Goal: Check status: Check status

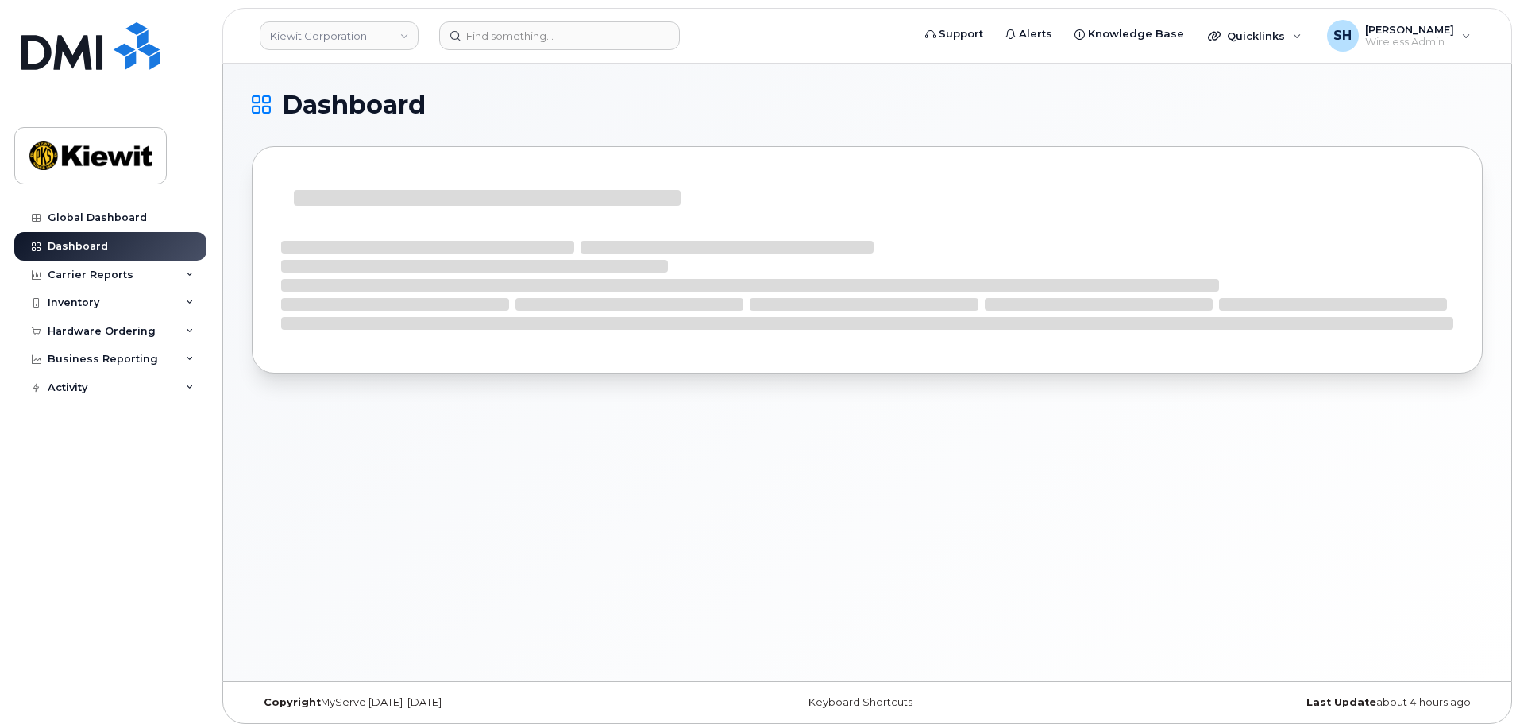
click at [974, 452] on div "Dashboard" at bounding box center [867, 372] width 1288 height 617
click at [91, 333] on div "Hardware Ordering" at bounding box center [102, 331] width 108 height 13
click at [79, 387] on div "Orders" at bounding box center [74, 391] width 39 height 14
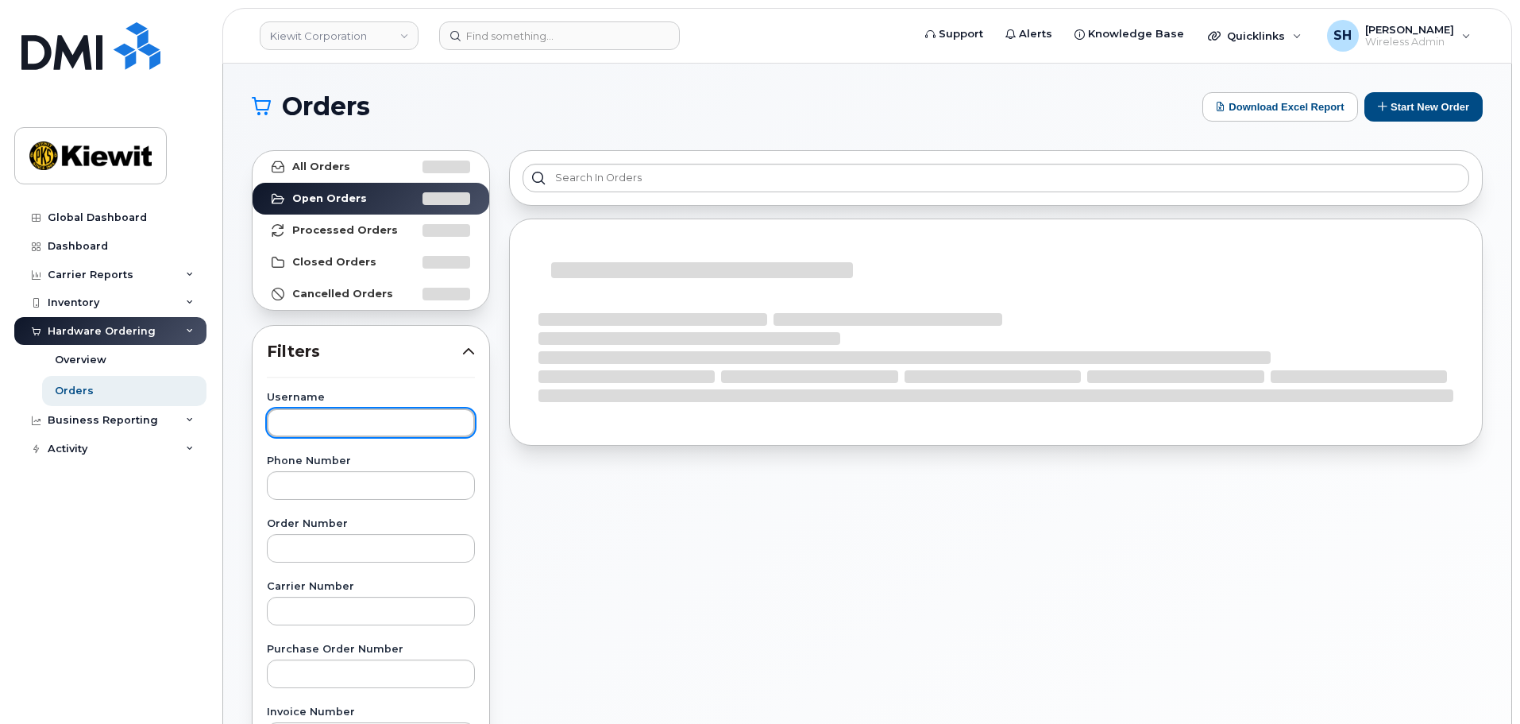
click at [374, 421] on input "text" at bounding box center [371, 422] width 208 height 29
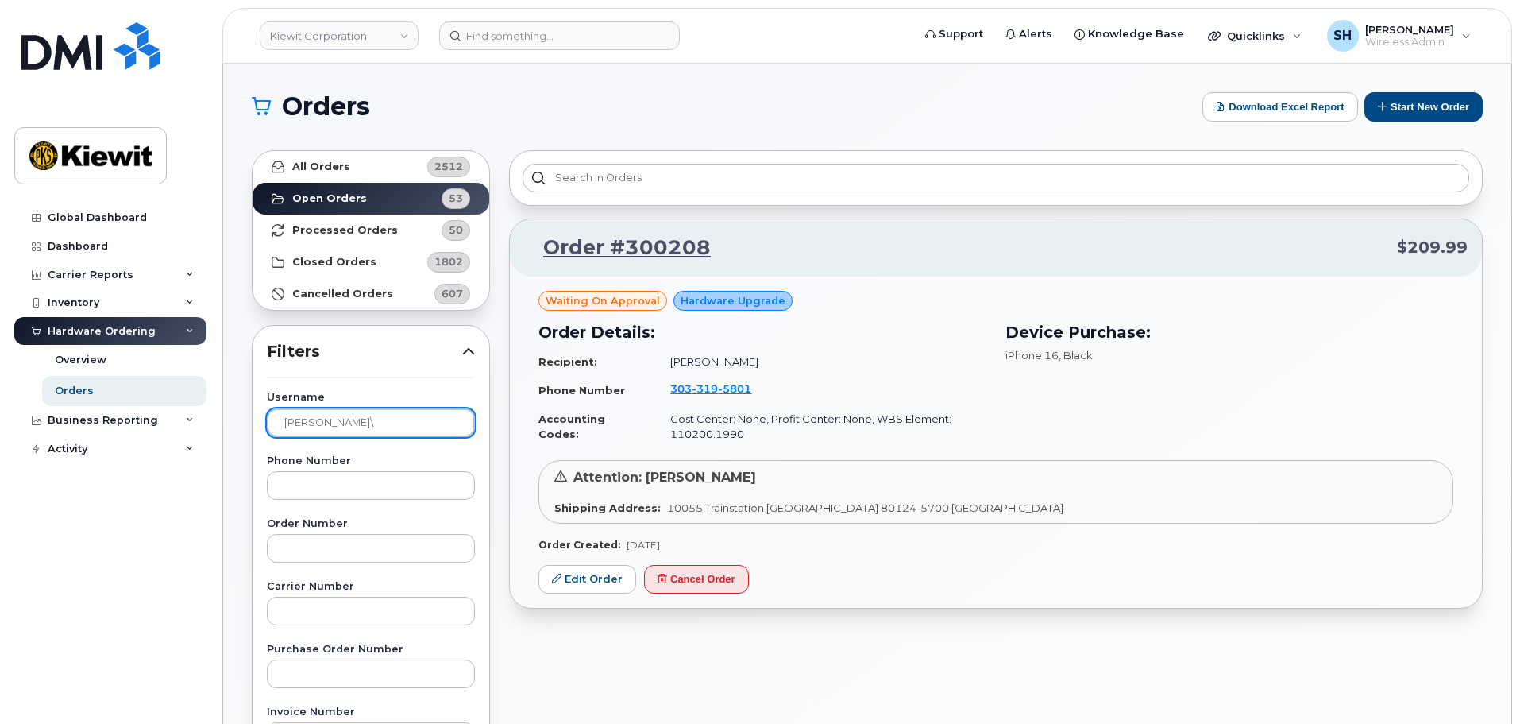
type input "[PERSON_NAME]"
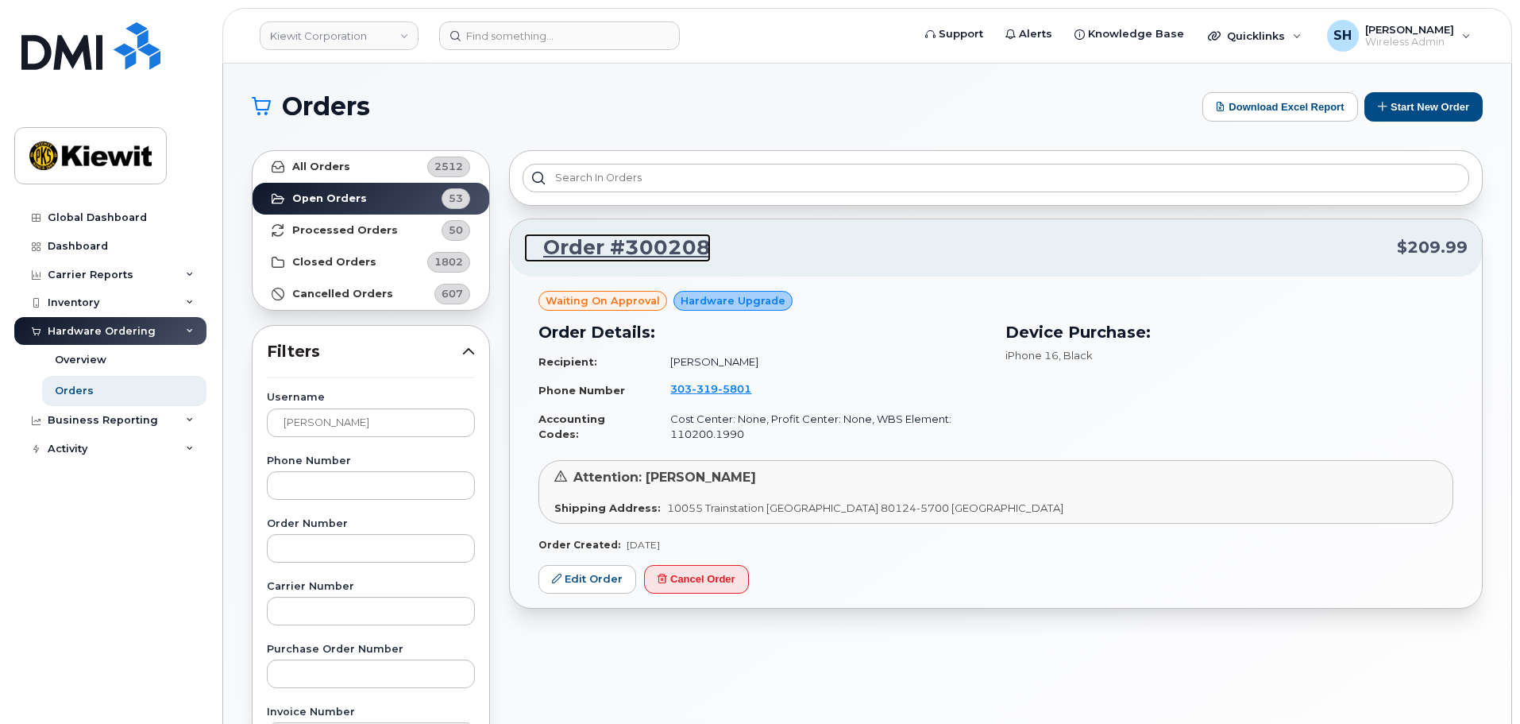
click at [661, 245] on link "Order #300208" at bounding box center [617, 247] width 187 height 29
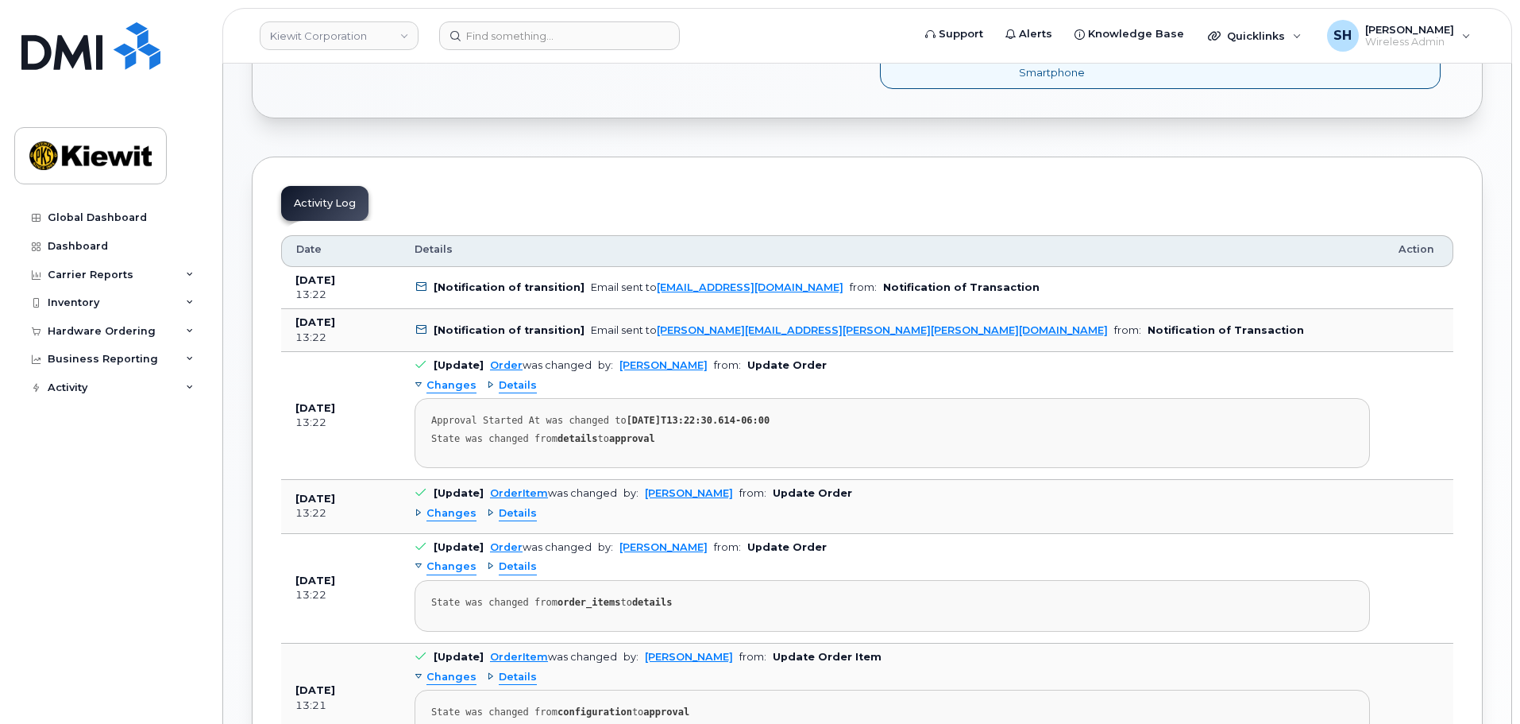
scroll to position [635, 0]
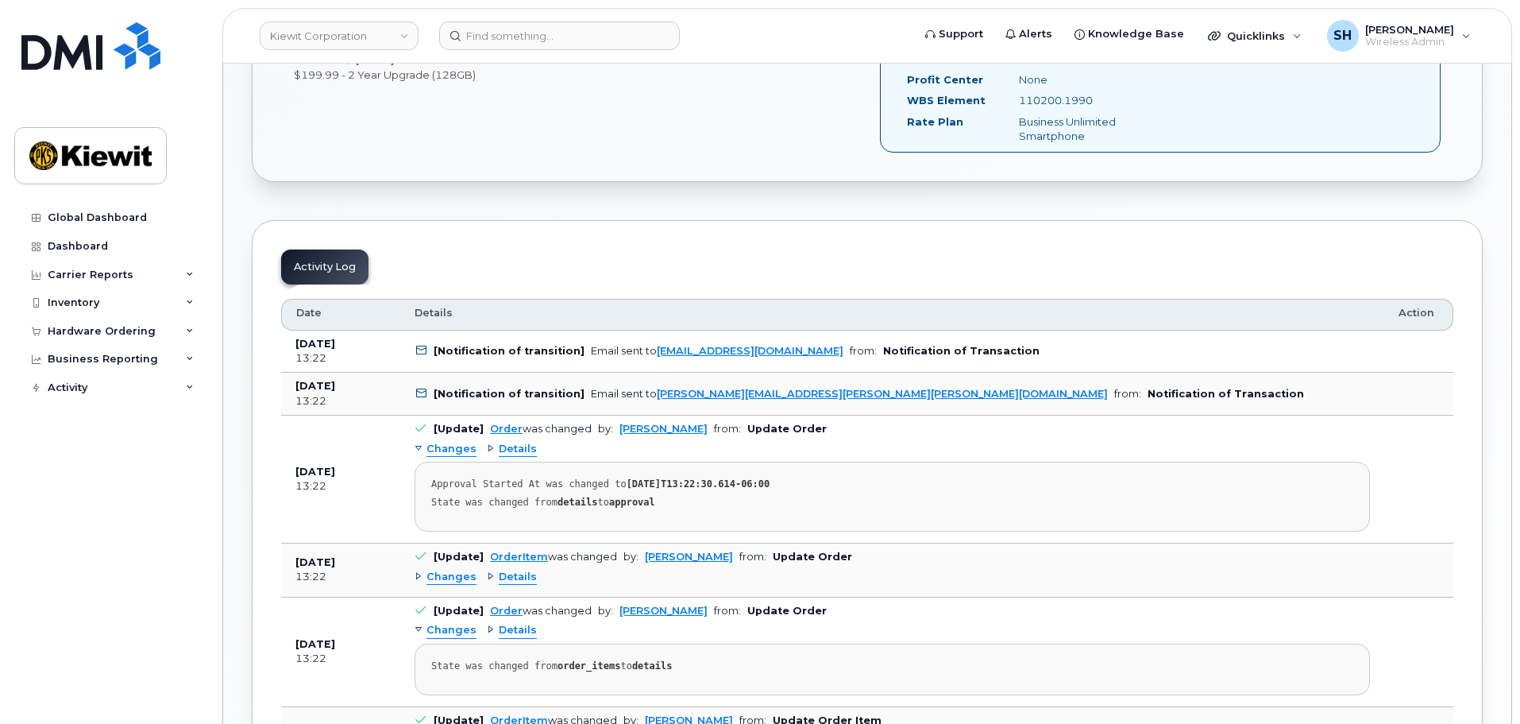
click at [322, 268] on div "Activity Log" at bounding box center [324, 266] width 87 height 35
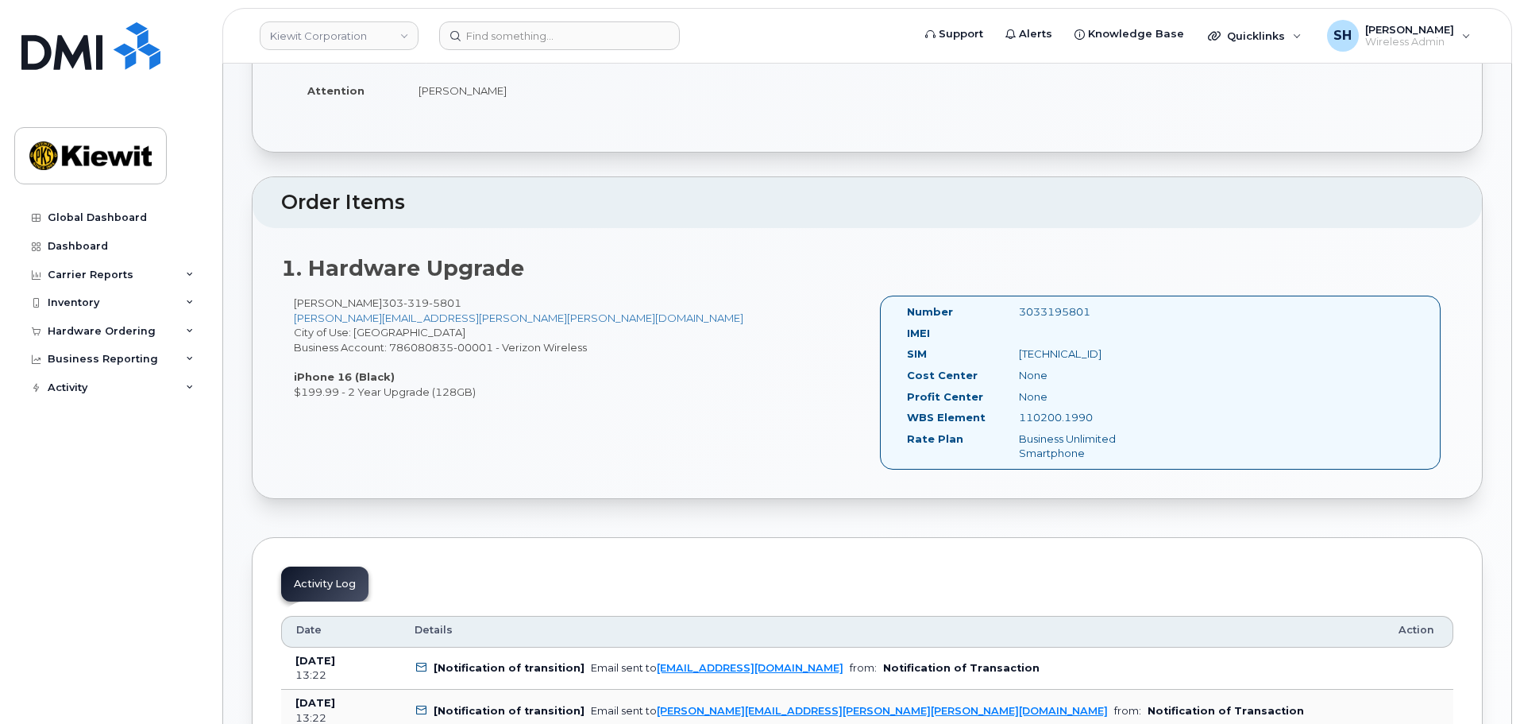
scroll to position [477, 0]
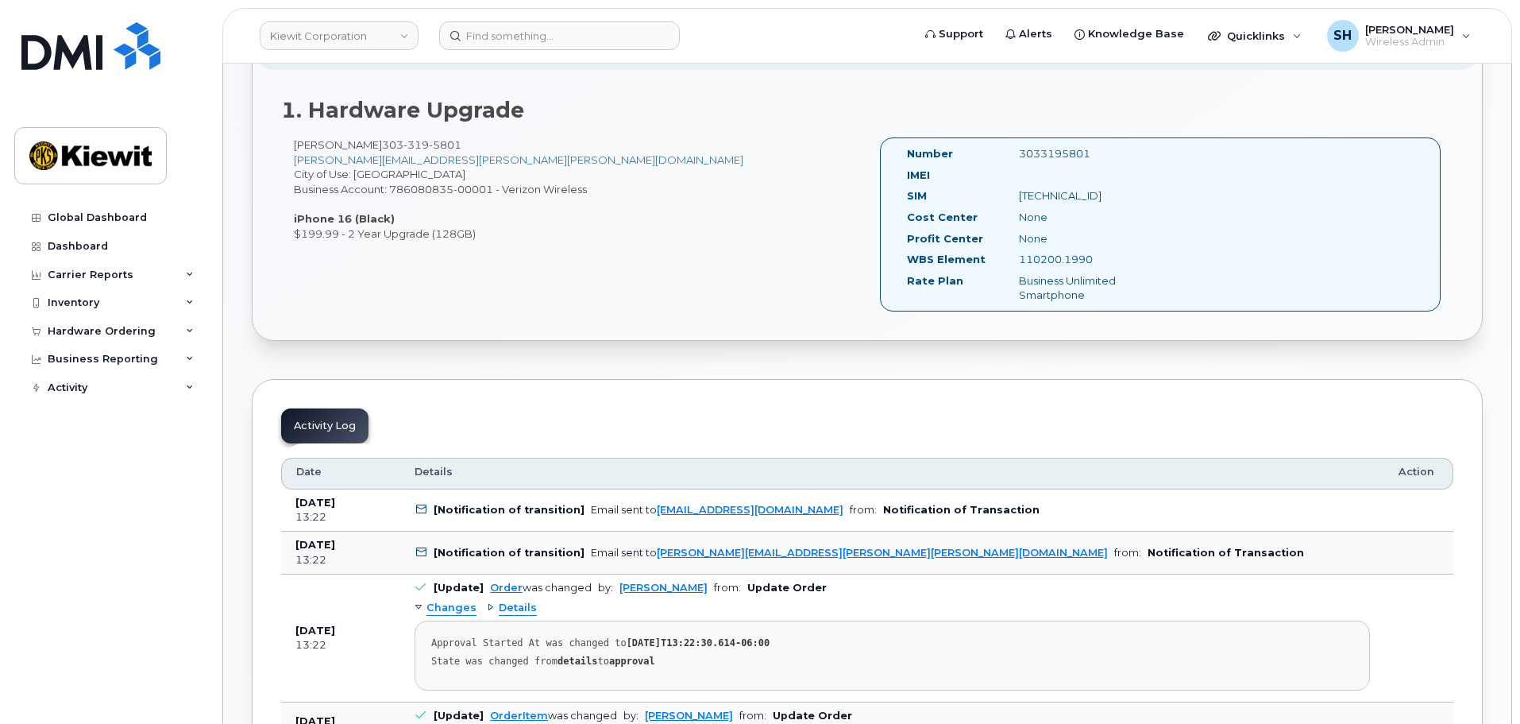
click at [1443, 365] on div "Order Information Order Details Created By Jonas Mutoke Created On September 8,…" at bounding box center [867, 695] width 1231 height 2053
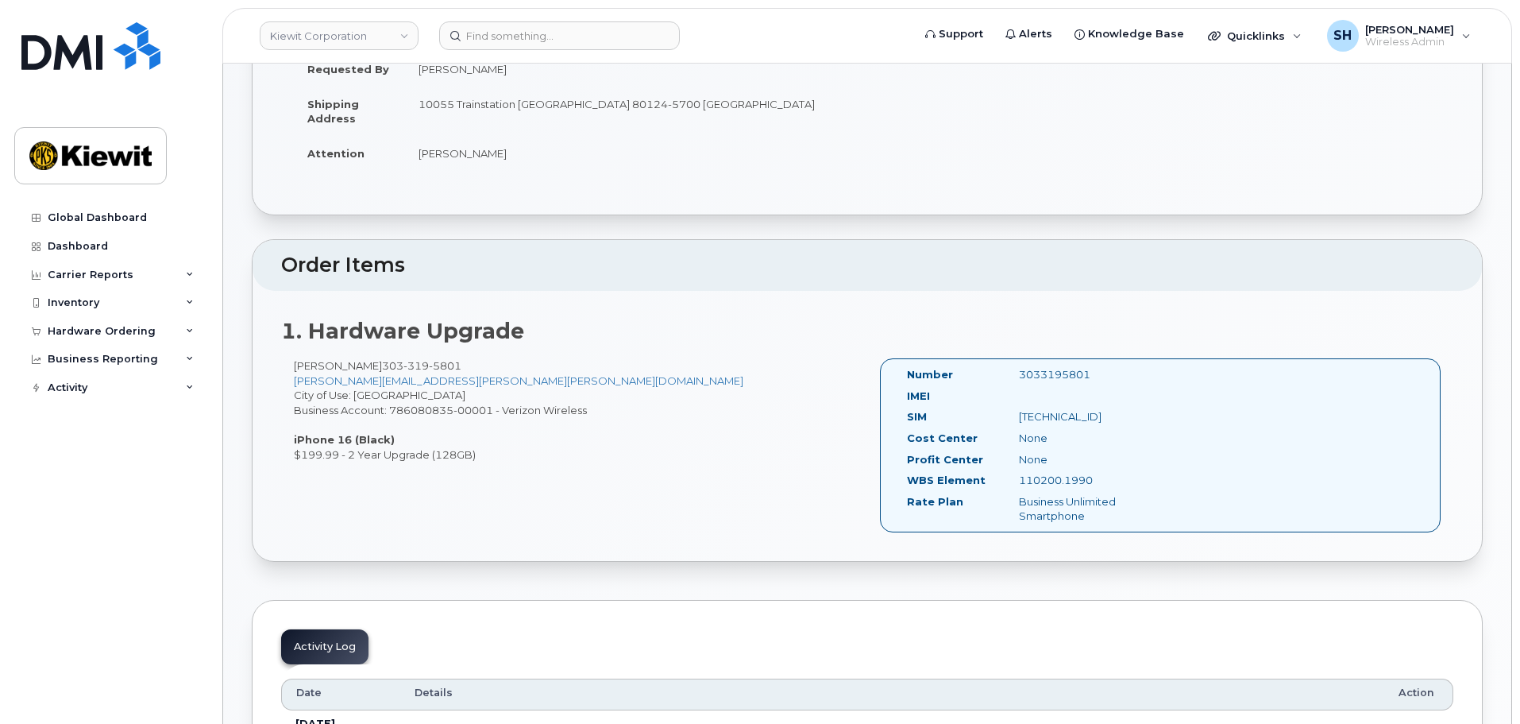
scroll to position [397, 0]
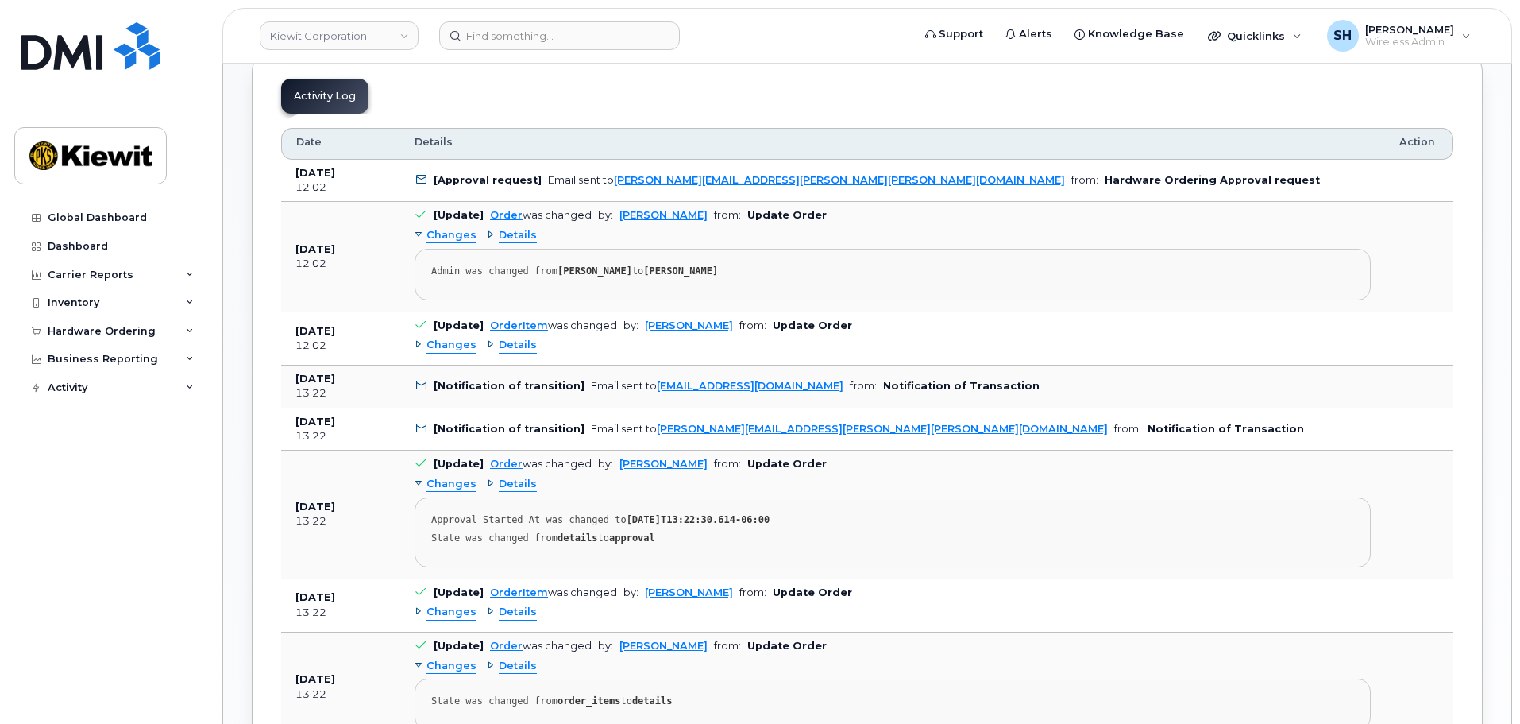
scroll to position [794, 0]
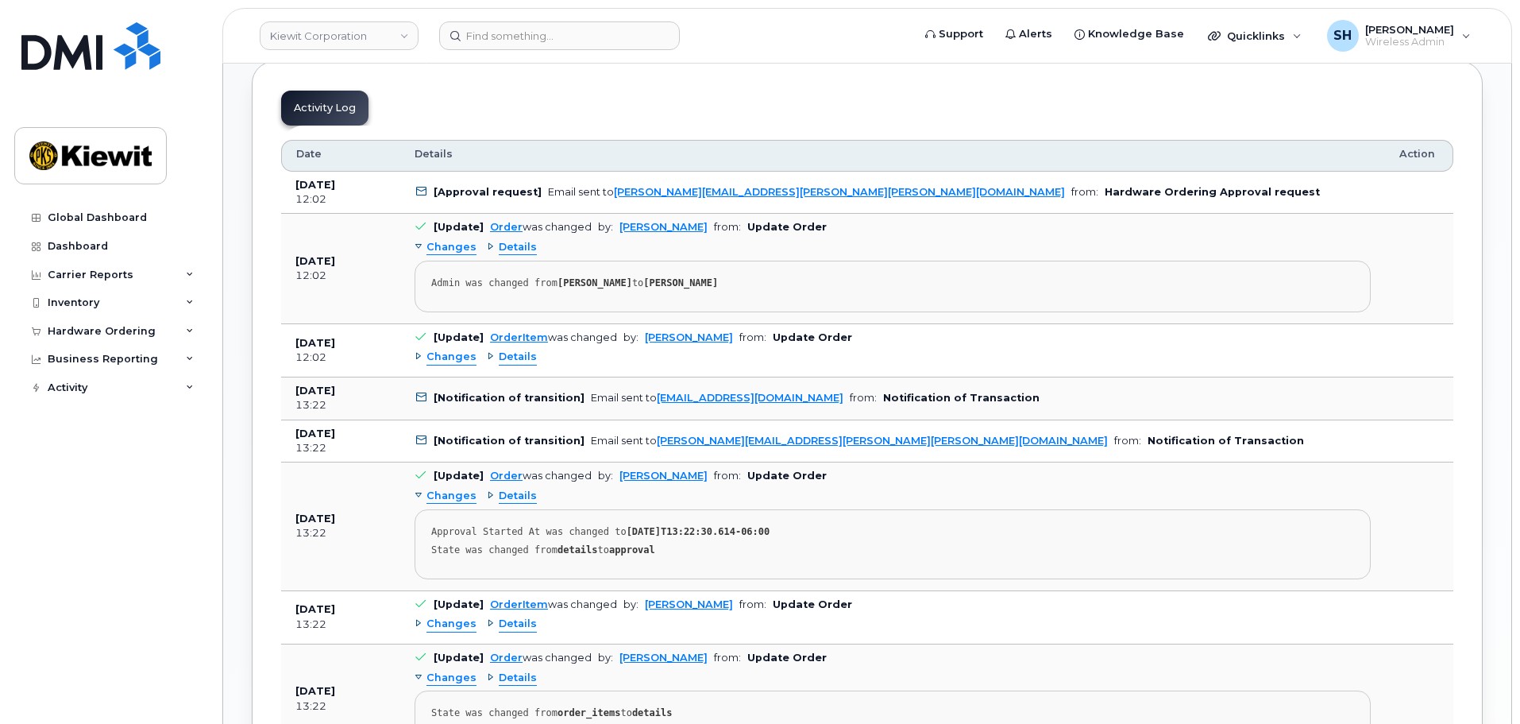
click at [509, 252] on span "Details" at bounding box center [518, 247] width 38 height 15
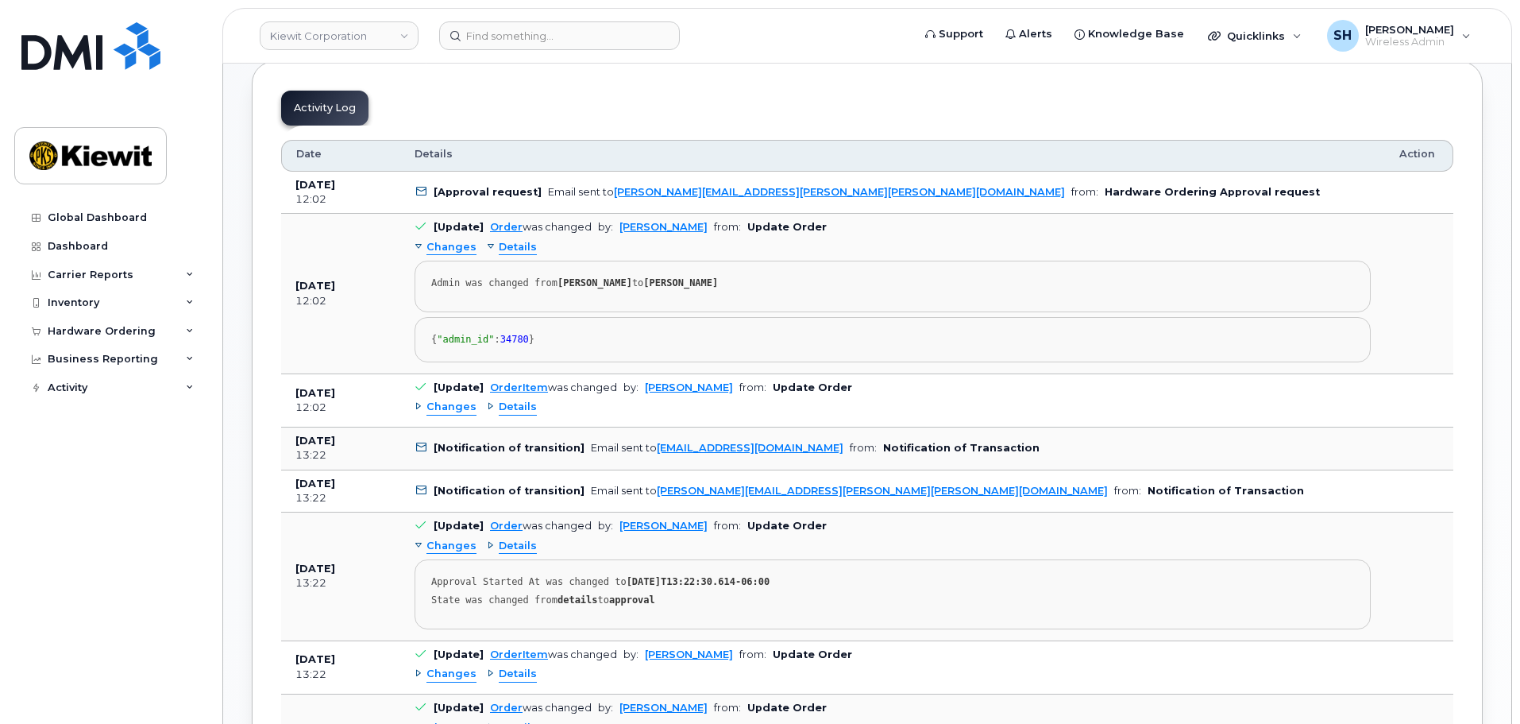
click at [509, 249] on span "Details" at bounding box center [518, 247] width 38 height 15
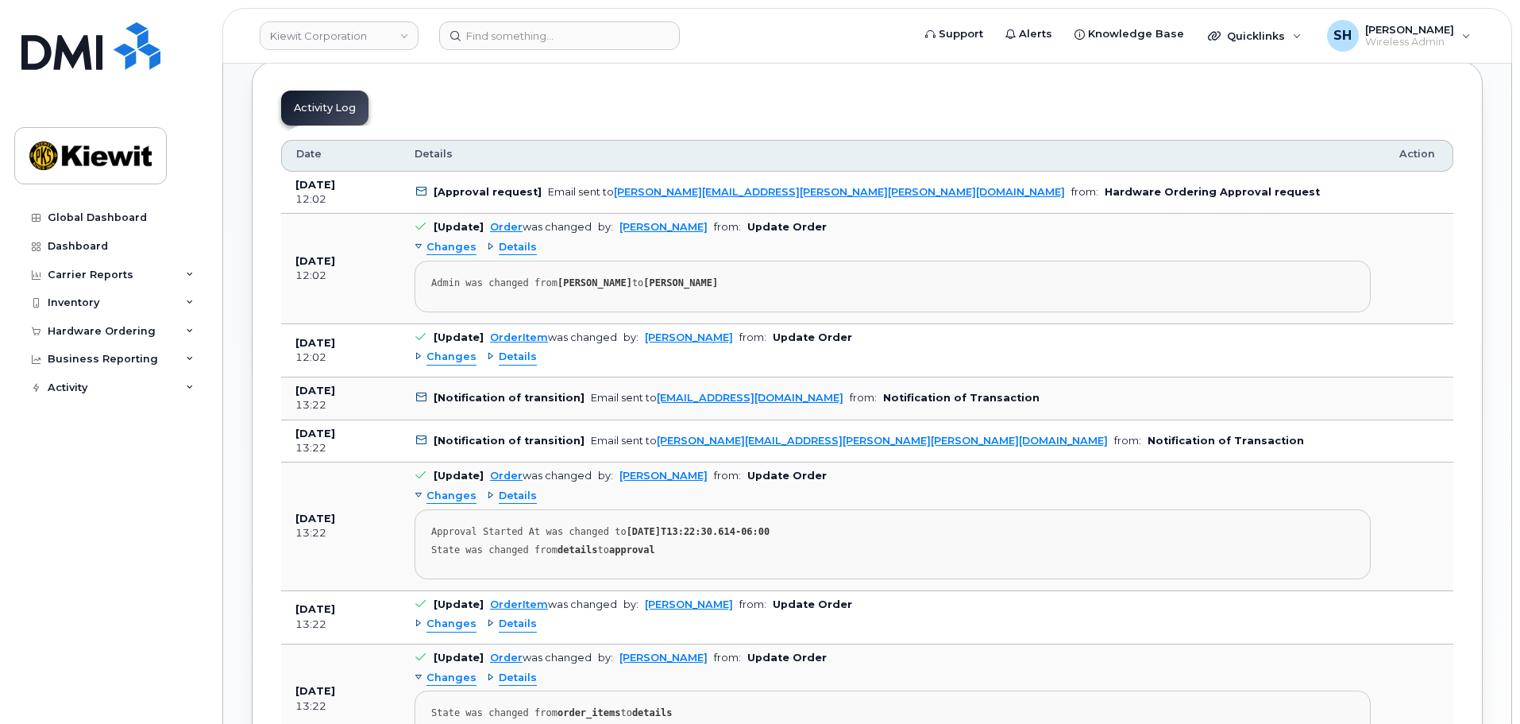
click at [448, 358] on span "Changes" at bounding box center [451, 356] width 50 height 15
